Goal: Task Accomplishment & Management: Manage account settings

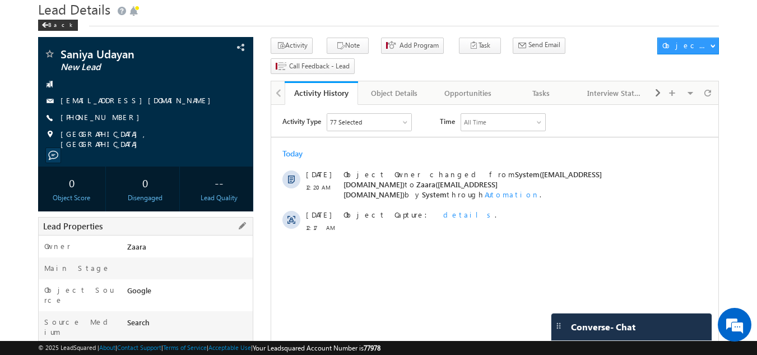
scroll to position [56, 0]
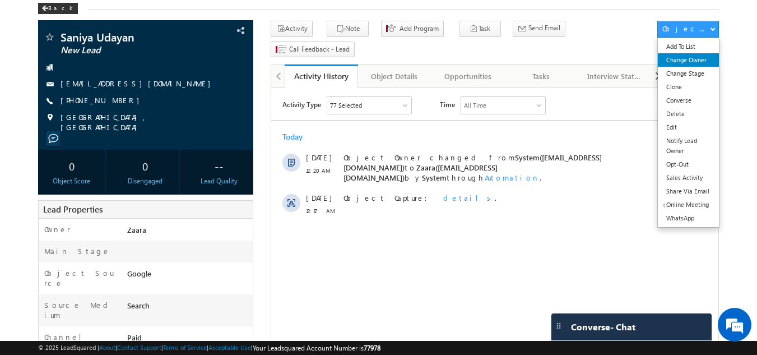
click at [693, 62] on link "Change Owner" at bounding box center [688, 59] width 61 height 13
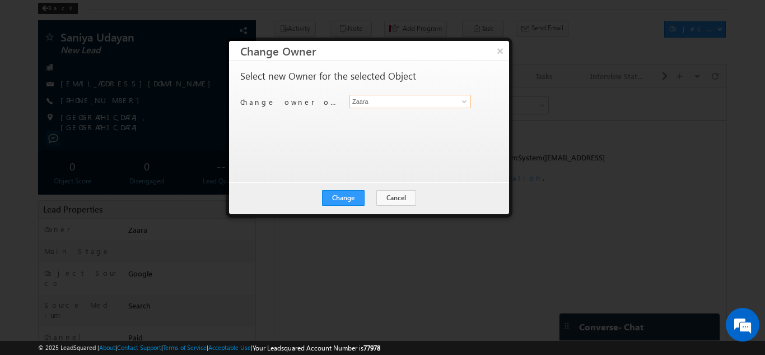
click at [363, 102] on input "Zaara" at bounding box center [411, 101] width 122 height 13
type input "S"
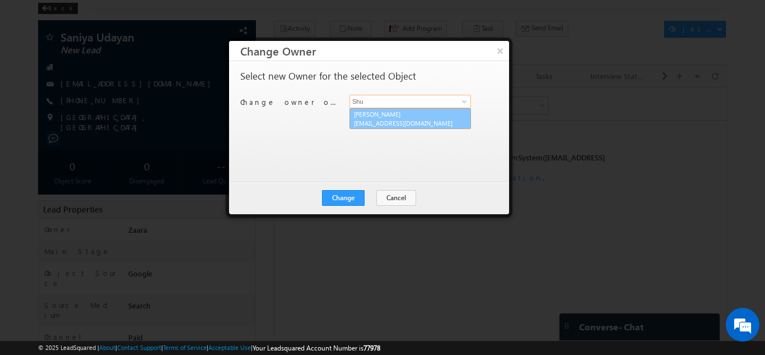
click at [386, 115] on link "[PERSON_NAME] [EMAIL_ADDRESS][DOMAIN_NAME]" at bounding box center [411, 118] width 122 height 21
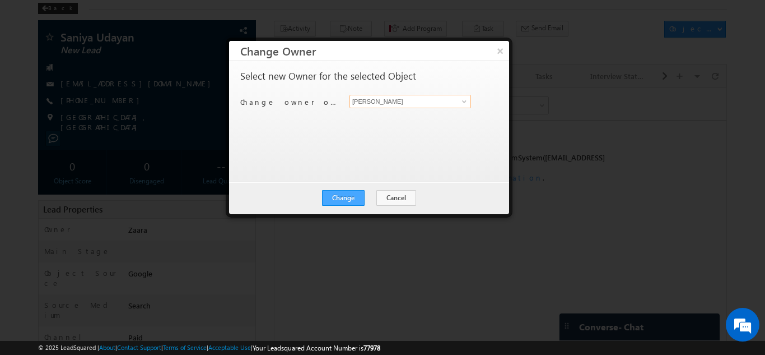
type input "[PERSON_NAME]"
click at [359, 196] on button "Change" at bounding box center [343, 198] width 43 height 16
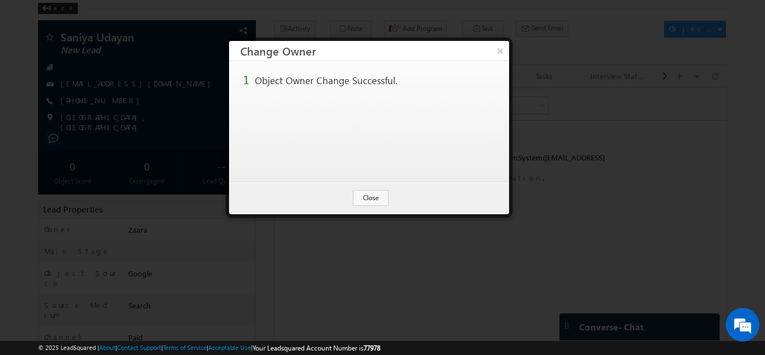
click at [370, 207] on div "Change Cancel Close" at bounding box center [369, 198] width 280 height 32
click at [371, 202] on button "Close" at bounding box center [371, 198] width 36 height 16
